Goal: Go to known website: Go to known website

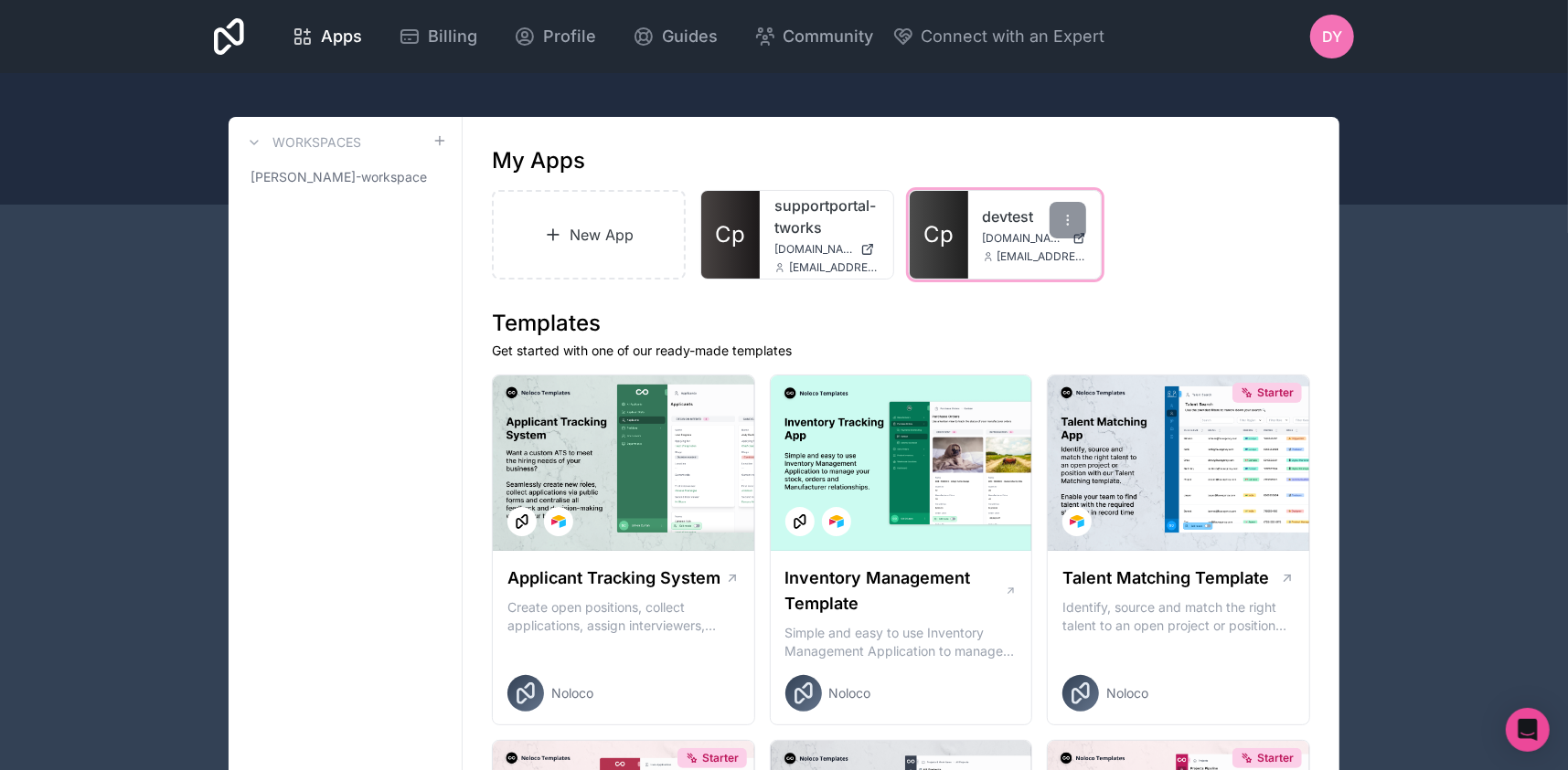
click at [966, 236] on link "Cp" at bounding box center [939, 235] width 59 height 88
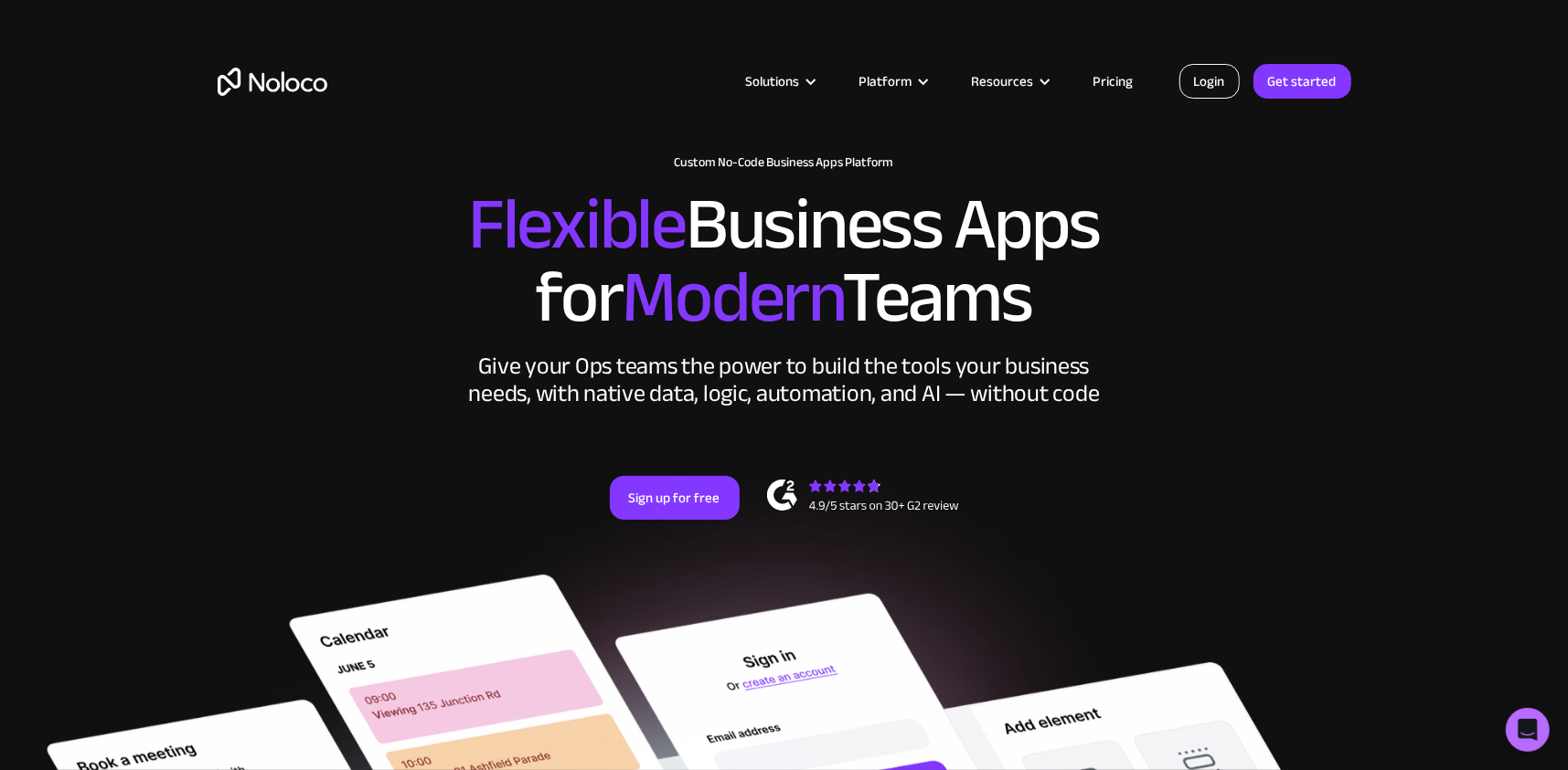
click at [1204, 69] on link "Login" at bounding box center [1209, 81] width 61 height 35
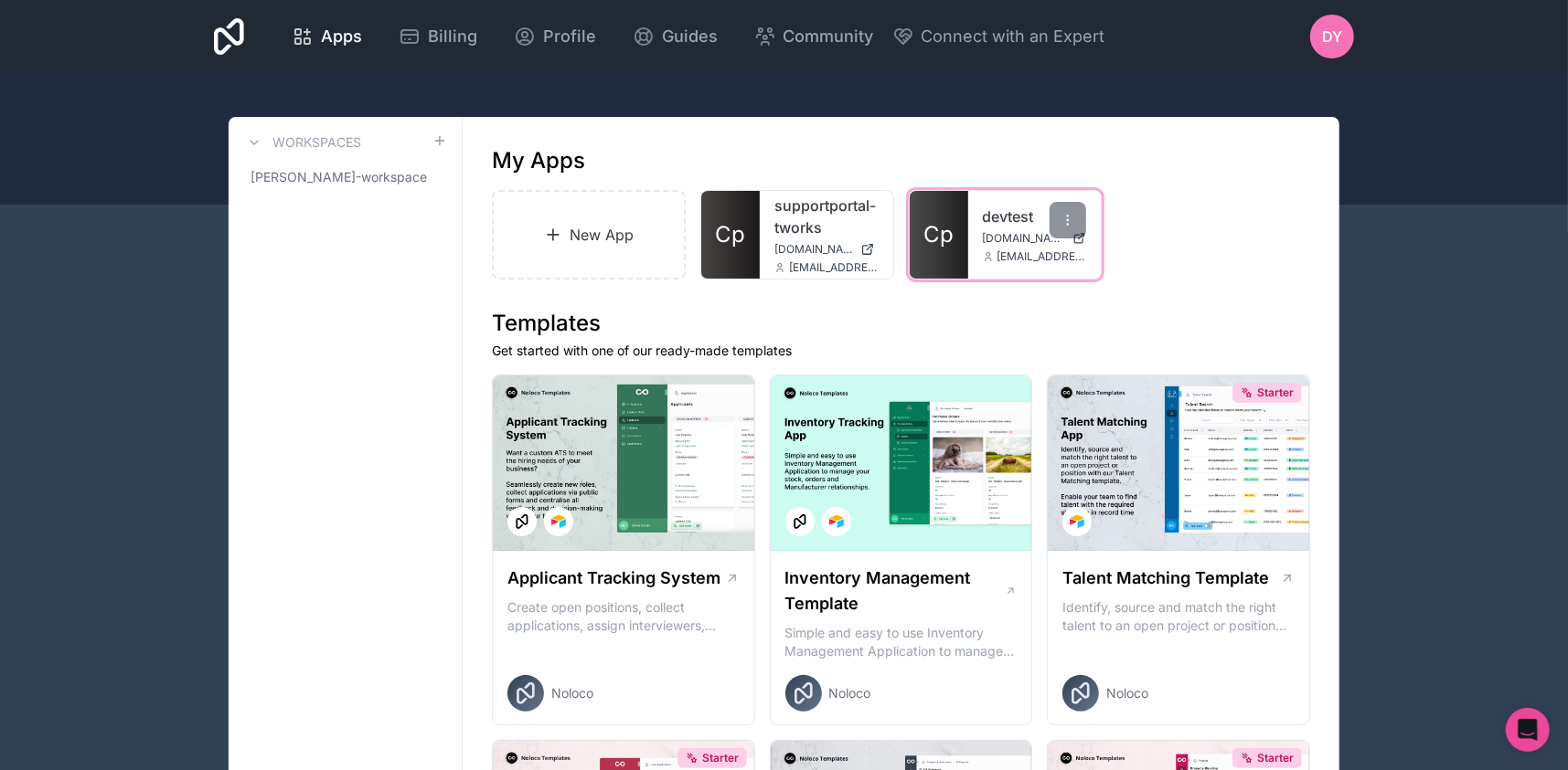
click at [940, 246] on span "Cp" at bounding box center [939, 234] width 30 height 29
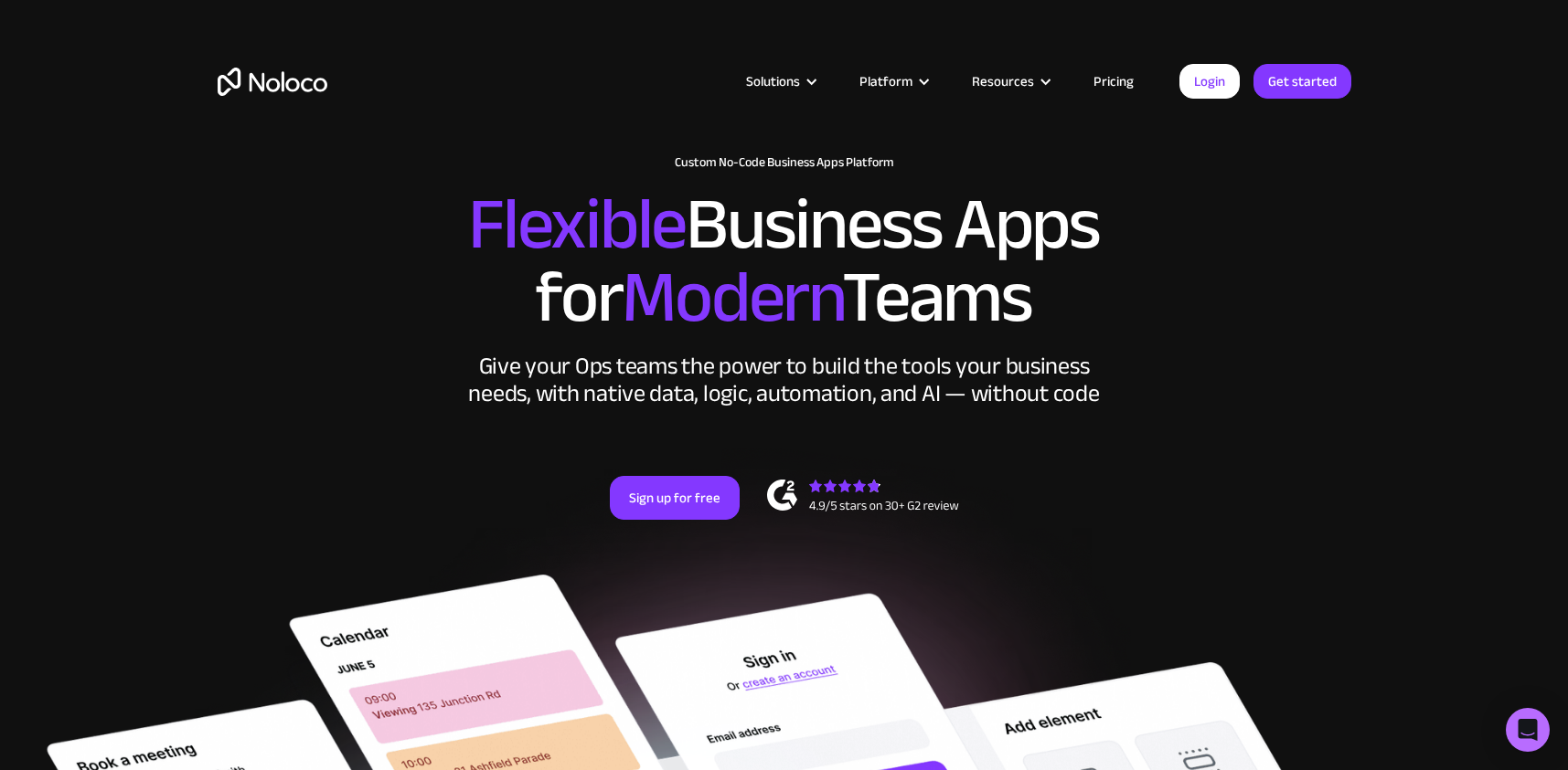
click at [1209, 86] on link "Login" at bounding box center [1209, 81] width 61 height 35
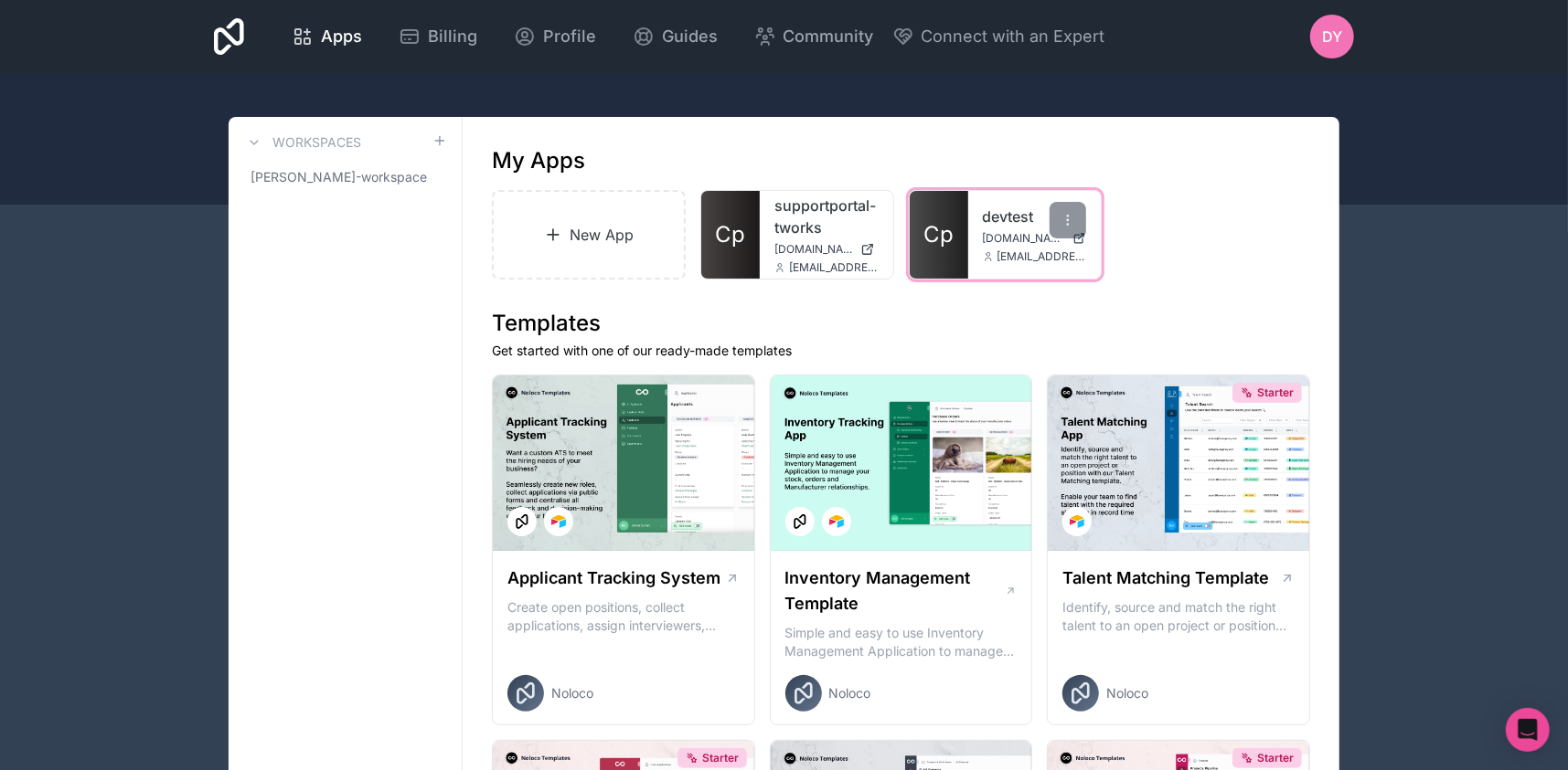
click at [962, 239] on link "Cp" at bounding box center [939, 235] width 59 height 88
click at [938, 229] on span "Cp" at bounding box center [939, 234] width 30 height 29
